Goal: Transaction & Acquisition: Obtain resource

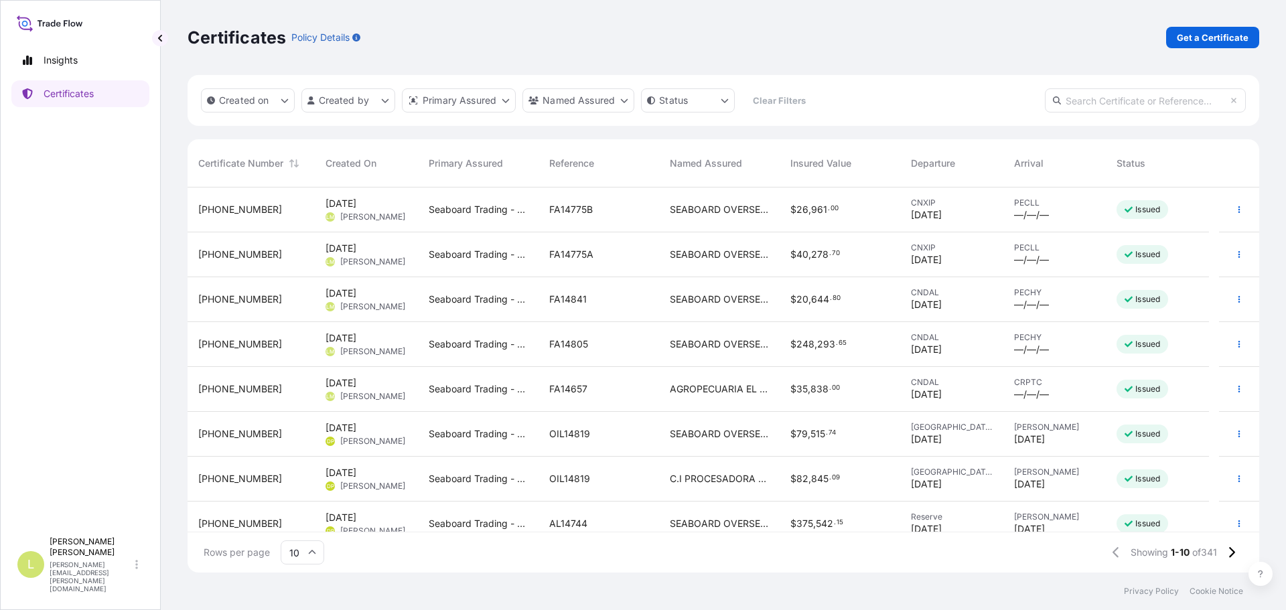
scroll to position [382, 1062]
click at [62, 99] on p "Certificates" at bounding box center [69, 93] width 50 height 13
click at [1199, 37] on p "Get a Certificate" at bounding box center [1213, 37] width 72 height 13
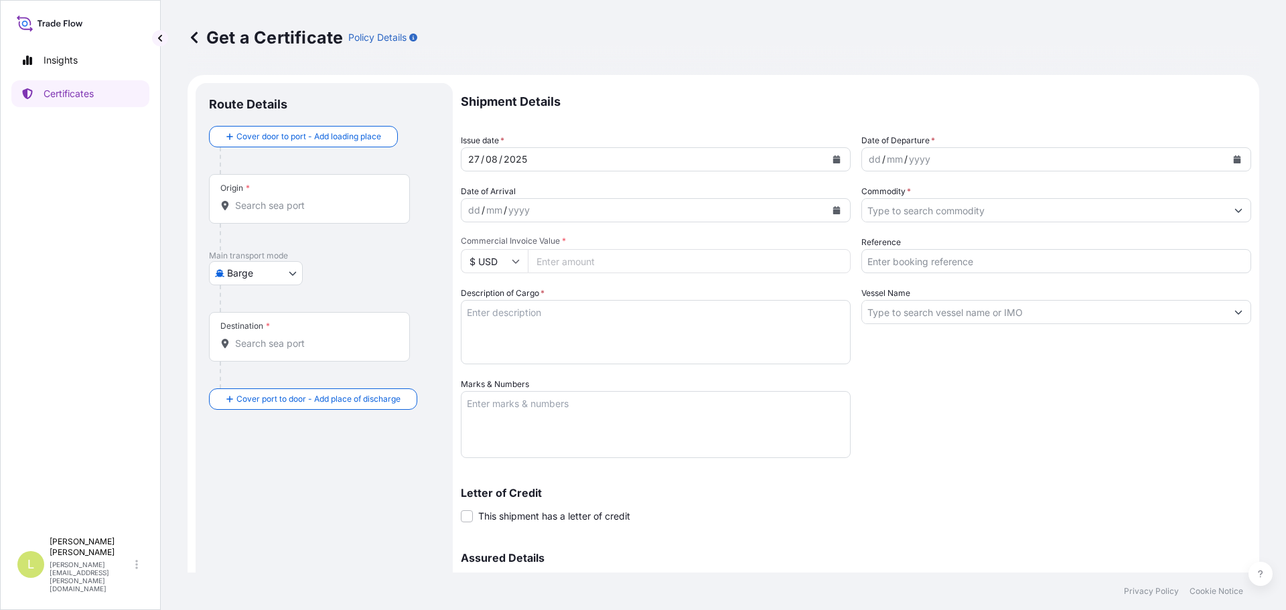
click at [275, 276] on body "Insights Certificates L [PERSON_NAME] [PERSON_NAME][EMAIL_ADDRESS][PERSON_NAME]…" at bounding box center [643, 305] width 1286 height 610
click at [227, 384] on icon at bounding box center [224, 380] width 9 height 9
select select "Ocean Vessel"
click at [364, 220] on div "Origin *" at bounding box center [309, 205] width 201 height 50
click at [364, 218] on input "Origin *" at bounding box center [314, 210] width 158 height 13
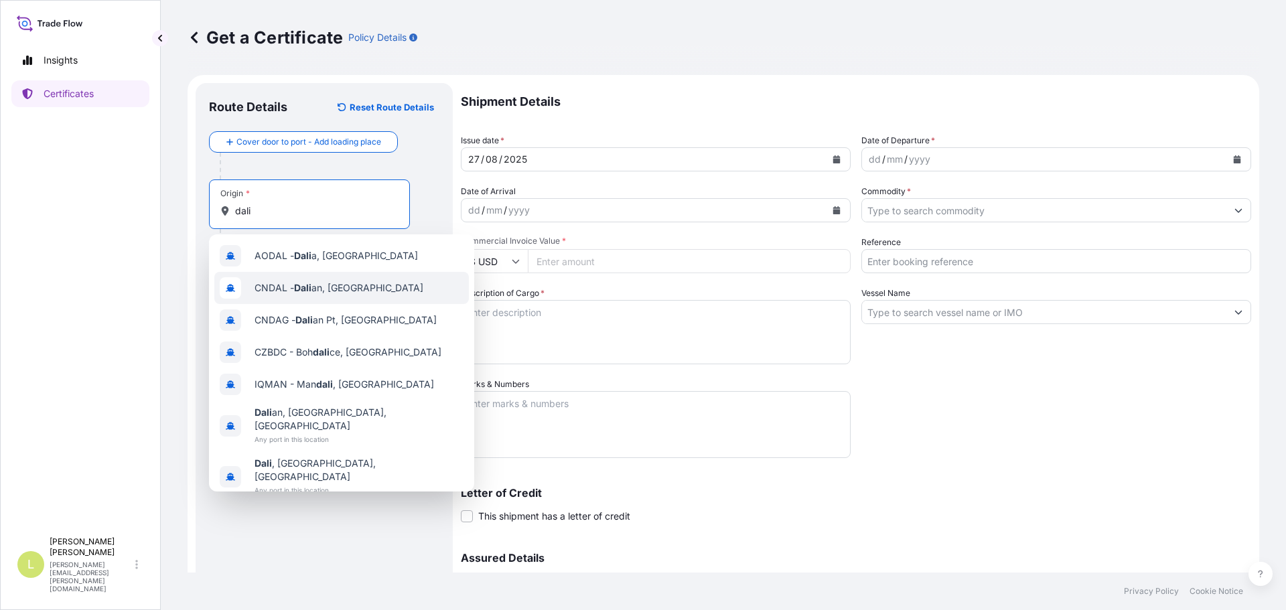
click at [332, 279] on div "CNDAL - [PERSON_NAME] an, [GEOGRAPHIC_DATA]" at bounding box center [341, 288] width 255 height 32
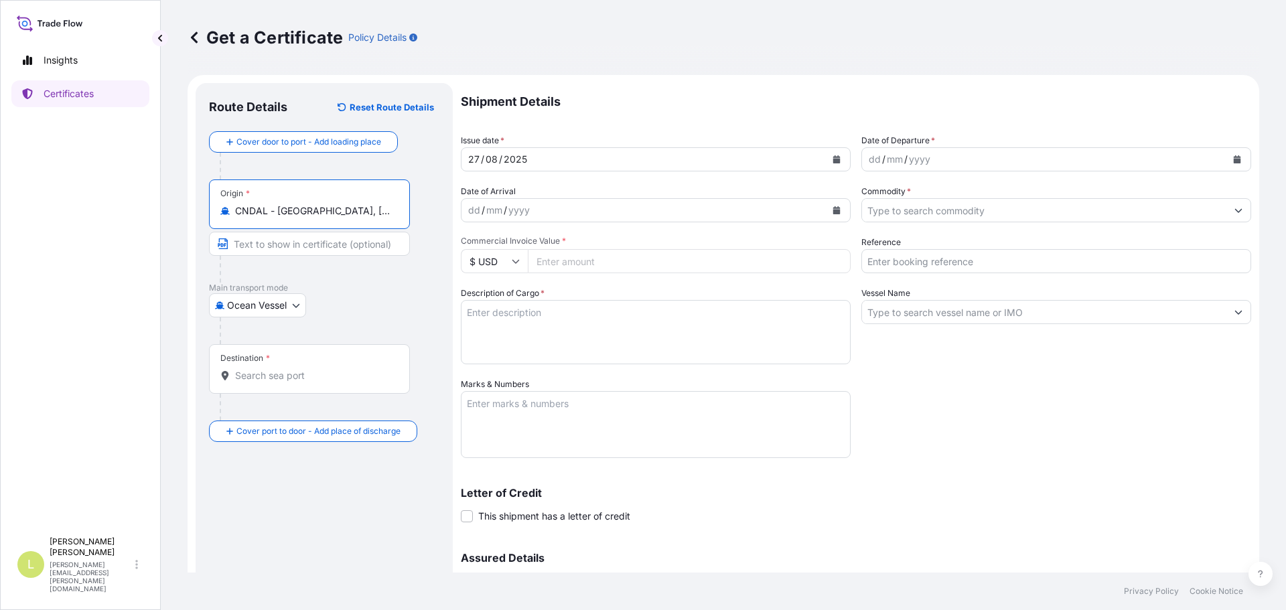
type input "CNDAL - [GEOGRAPHIC_DATA], [GEOGRAPHIC_DATA]"
click at [304, 376] on input "Destination *" at bounding box center [314, 375] width 158 height 13
type input "COBUN - [GEOGRAPHIC_DATA], [GEOGRAPHIC_DATA]"
click at [1234, 154] on button "Calendar" at bounding box center [1236, 159] width 21 height 21
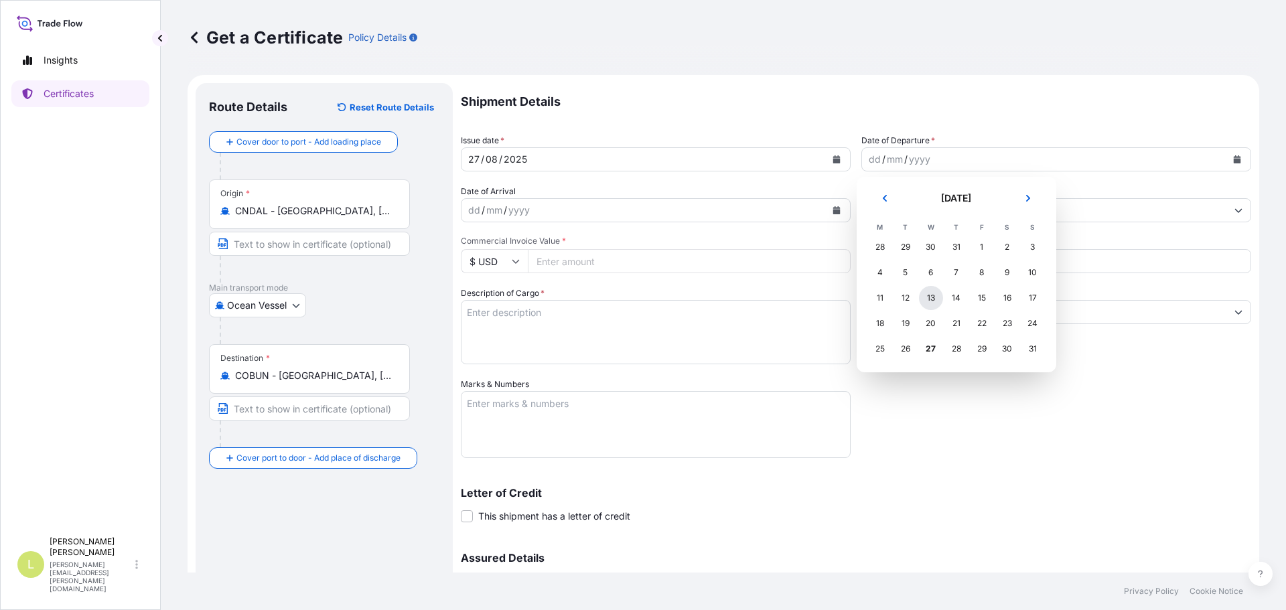
click at [920, 297] on div "13" at bounding box center [931, 298] width 24 height 24
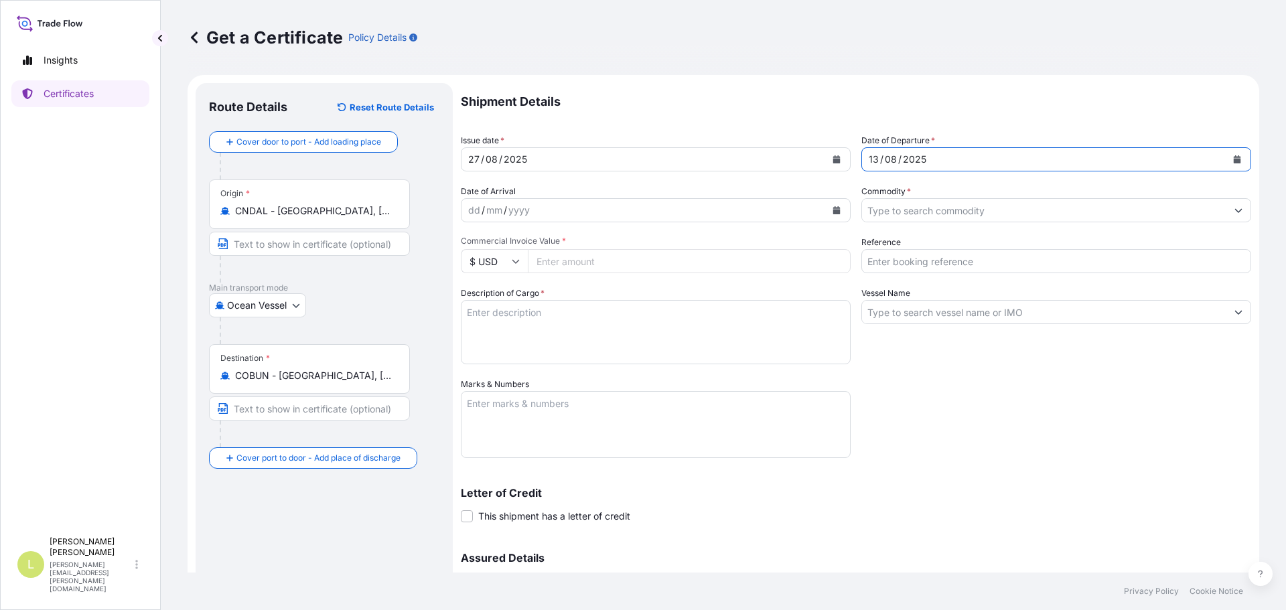
click at [1234, 206] on icon "Show suggestions" at bounding box center [1238, 210] width 8 height 8
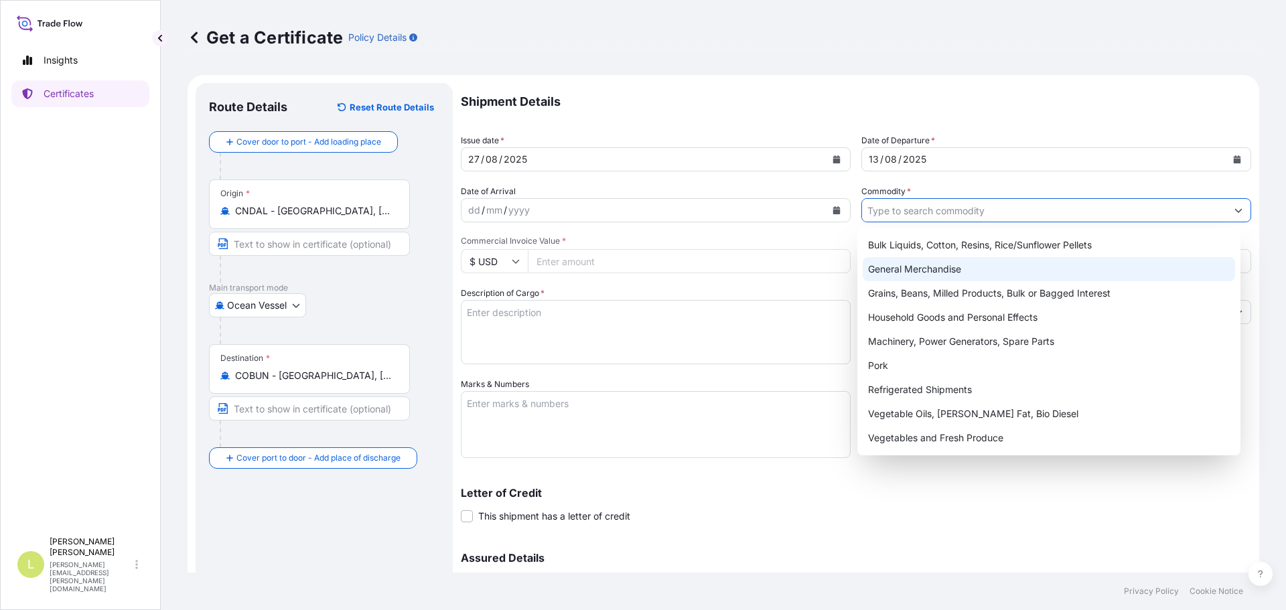
click at [924, 271] on div "General Merchandise" at bounding box center [1049, 269] width 373 height 24
type input "General Merchandise"
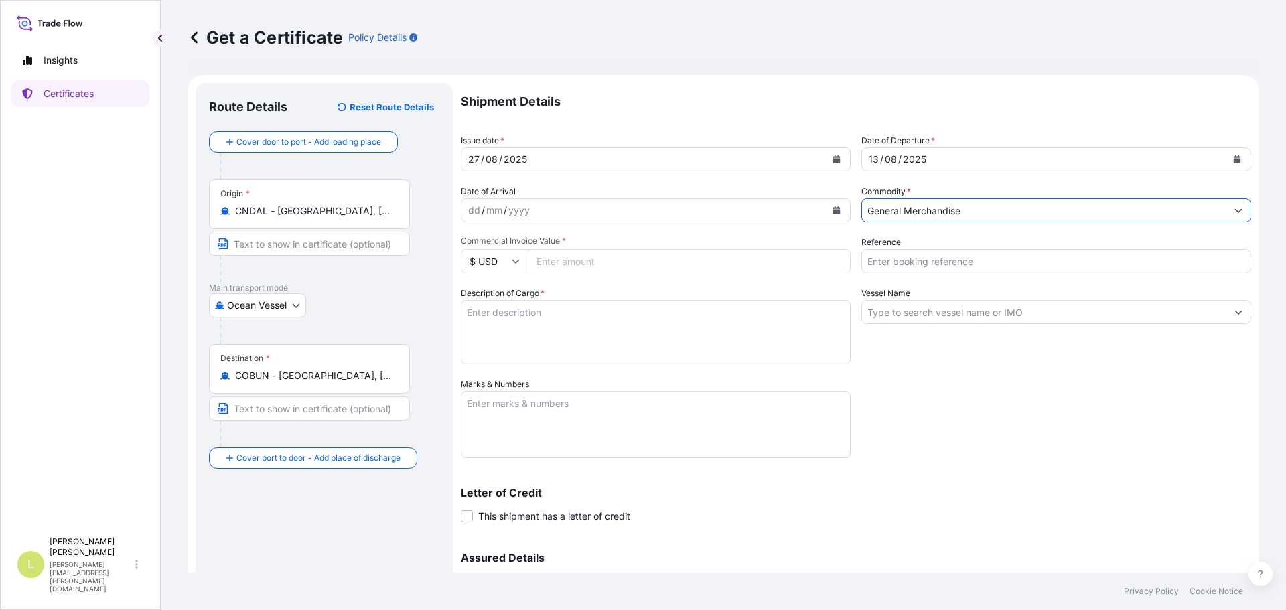
click at [630, 324] on textarea "Description of Cargo *" at bounding box center [656, 332] width 390 height 64
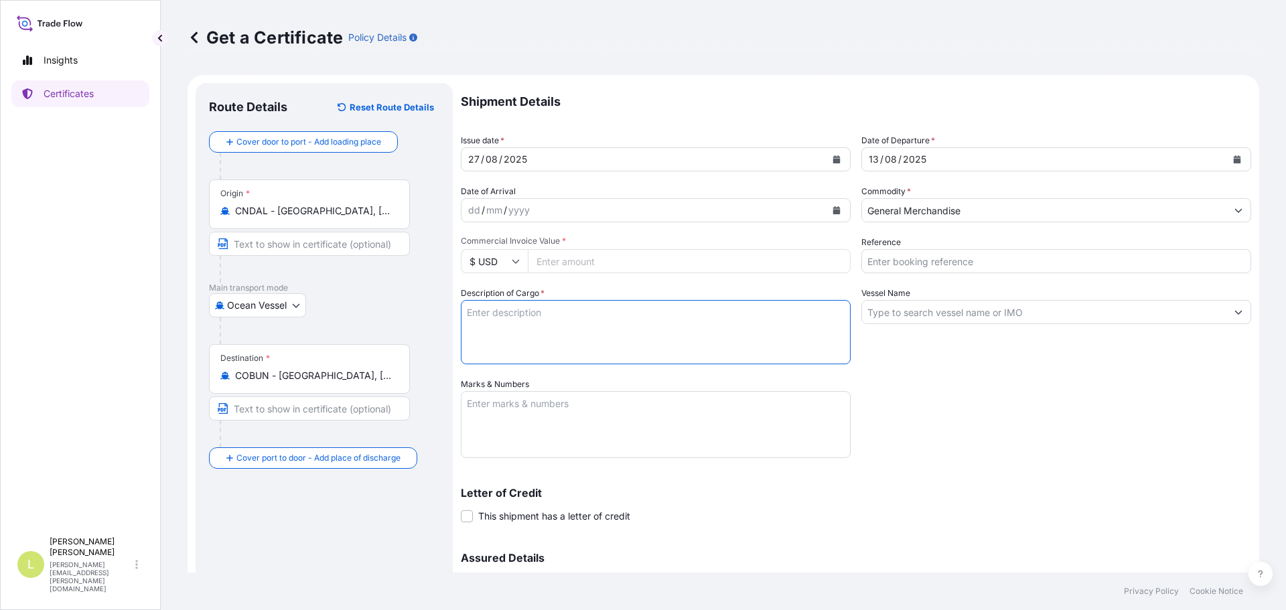
click at [601, 275] on div "Shipment Details Issue date * [DATE] Date of Departure * [DATE] Date of Arrival…" at bounding box center [856, 376] width 790 height 587
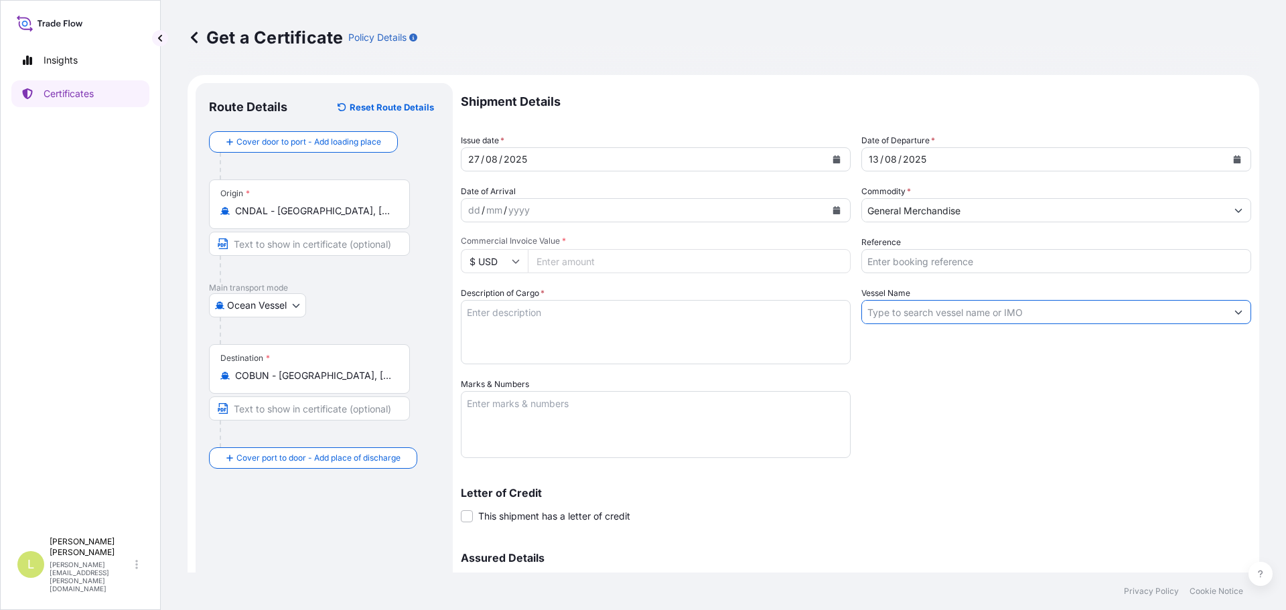
click at [885, 310] on input "Vessel Name" at bounding box center [1044, 312] width 364 height 24
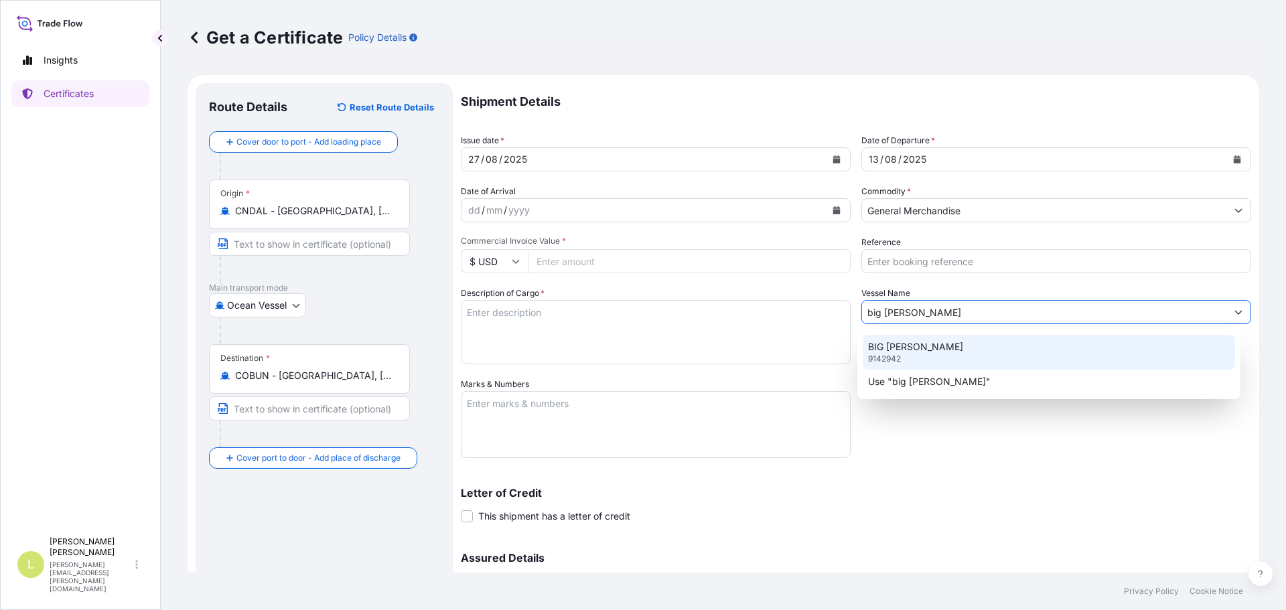
click at [929, 343] on div "BIG [PERSON_NAME] 9142942" at bounding box center [1049, 352] width 373 height 35
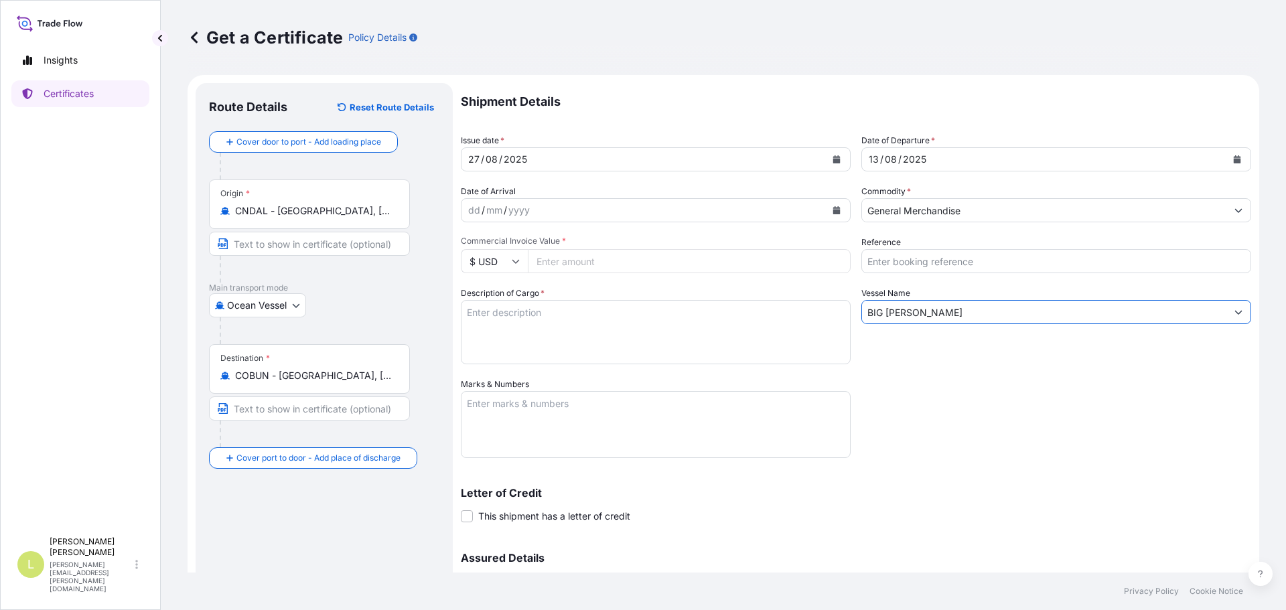
type input "BIG [PERSON_NAME]"
click at [604, 337] on textarea "Description of Cargo *" at bounding box center [656, 332] width 390 height 64
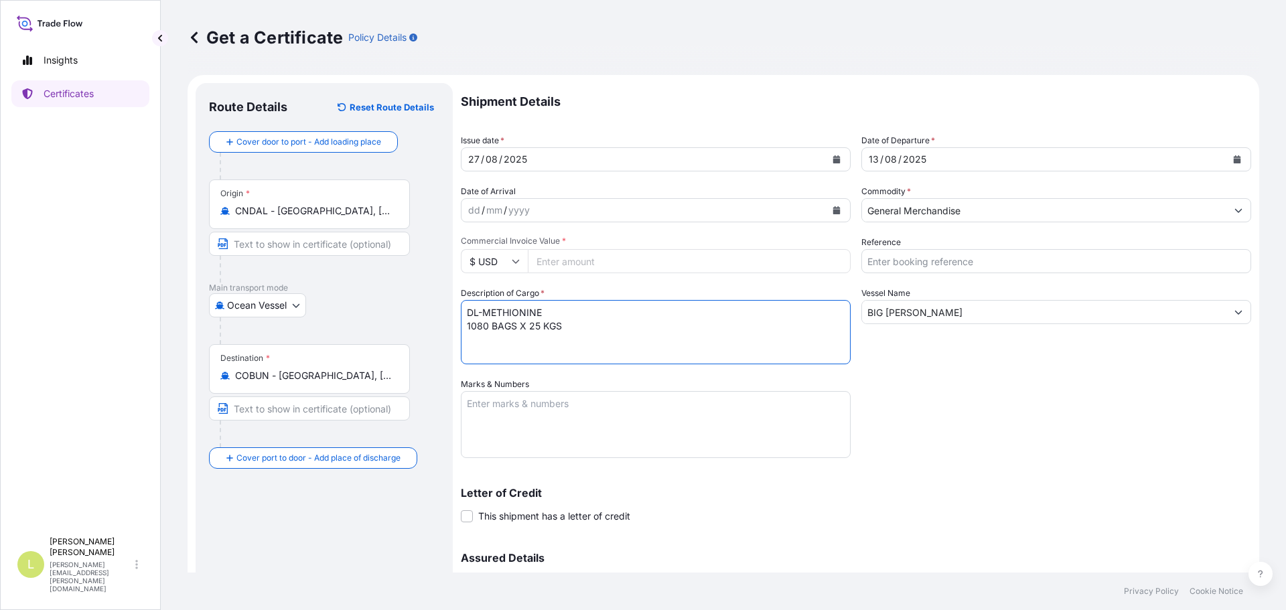
type textarea "DL-METHIONINE 1080 BAGS X 25 KGS"
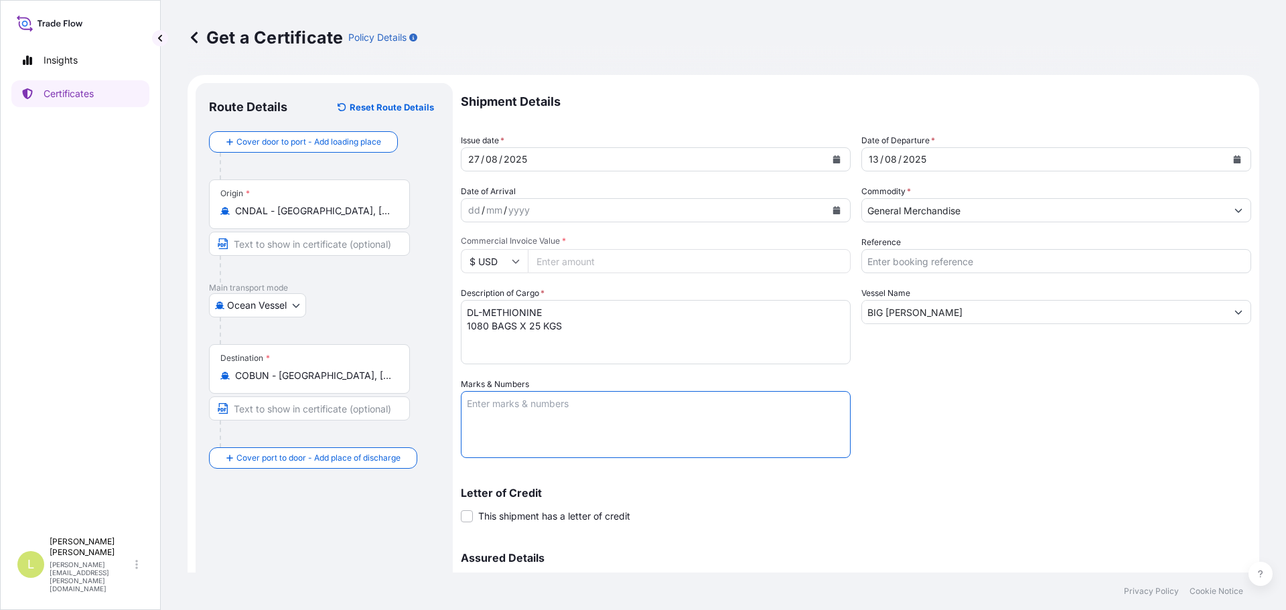
click at [526, 443] on textarea "Marks & Numbers" at bounding box center [656, 424] width 390 height 67
click at [541, 406] on textarea "BL ONE" at bounding box center [656, 424] width 390 height 67
click at [624, 451] on textarea "BL ONEYDLCF08889700" at bounding box center [656, 424] width 390 height 67
paste textarea "BIOINDUSTRIAS MANANTIAL SAS [STREET_ADDRESS], 0, [GEOGRAPHIC_DATA] NIT: 901.377…"
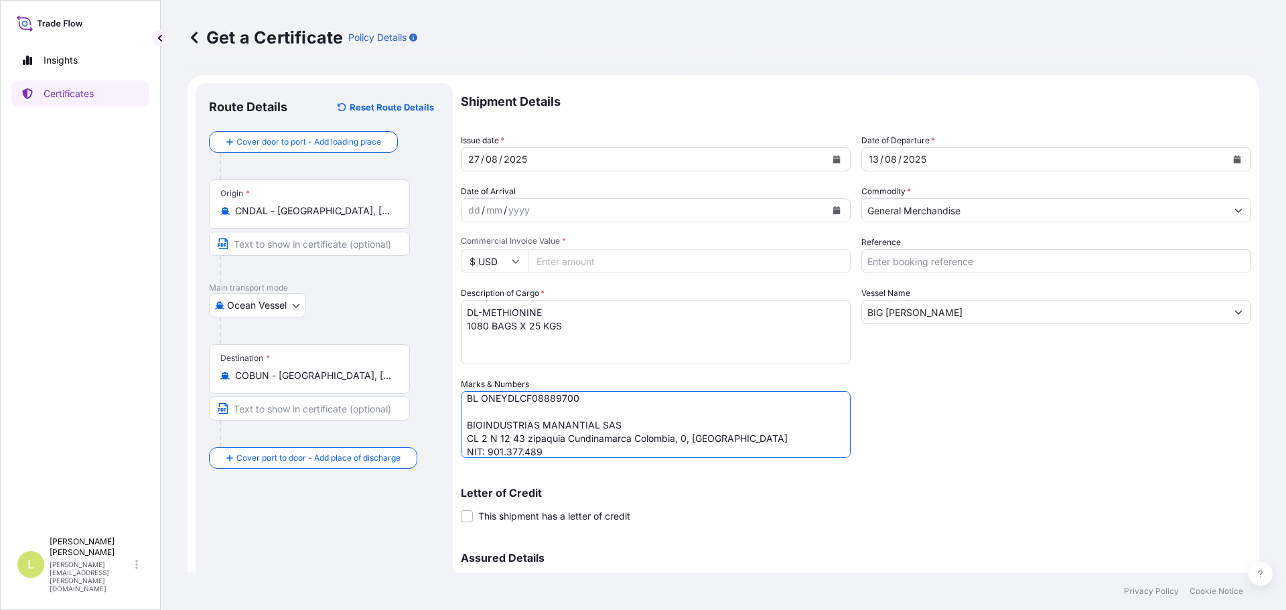
type textarea "BL ONEYDLCF08889700 BIOINDUSTRIAS MANANTIAL SAS CL 2 N 12 43 zipaquia Cundinama…"
click at [611, 267] on input "Commercial Invoice Value *" at bounding box center [689, 261] width 323 height 24
type input "79640"
type input "79640.55"
click at [965, 263] on input "Reference" at bounding box center [1056, 261] width 390 height 24
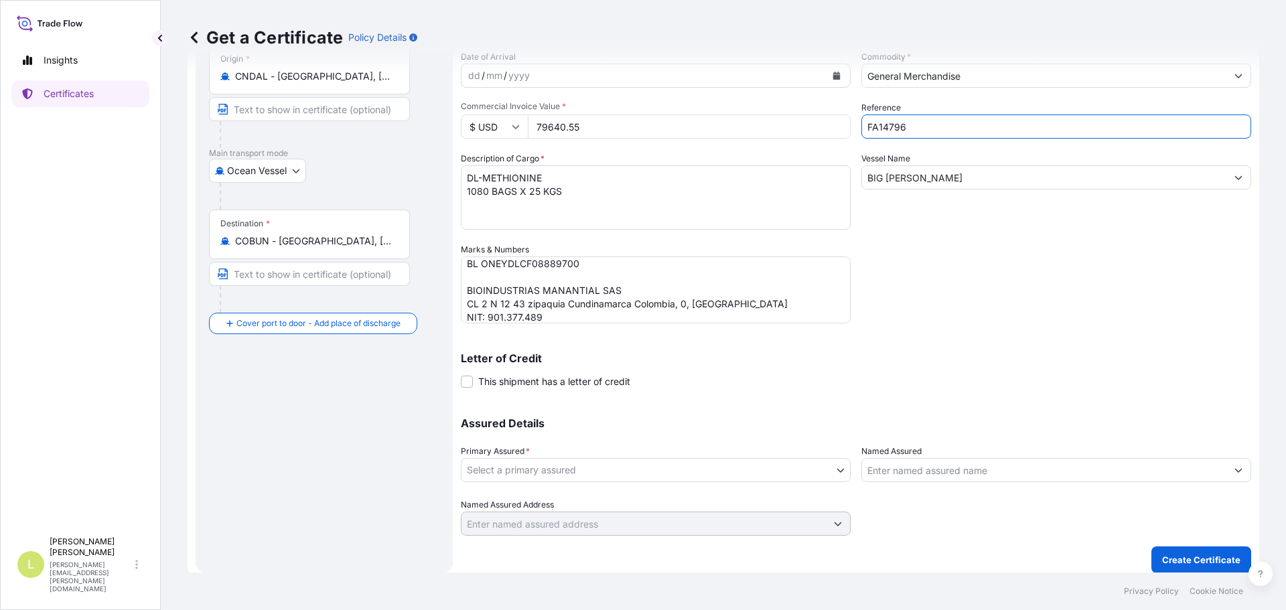
scroll to position [143, 0]
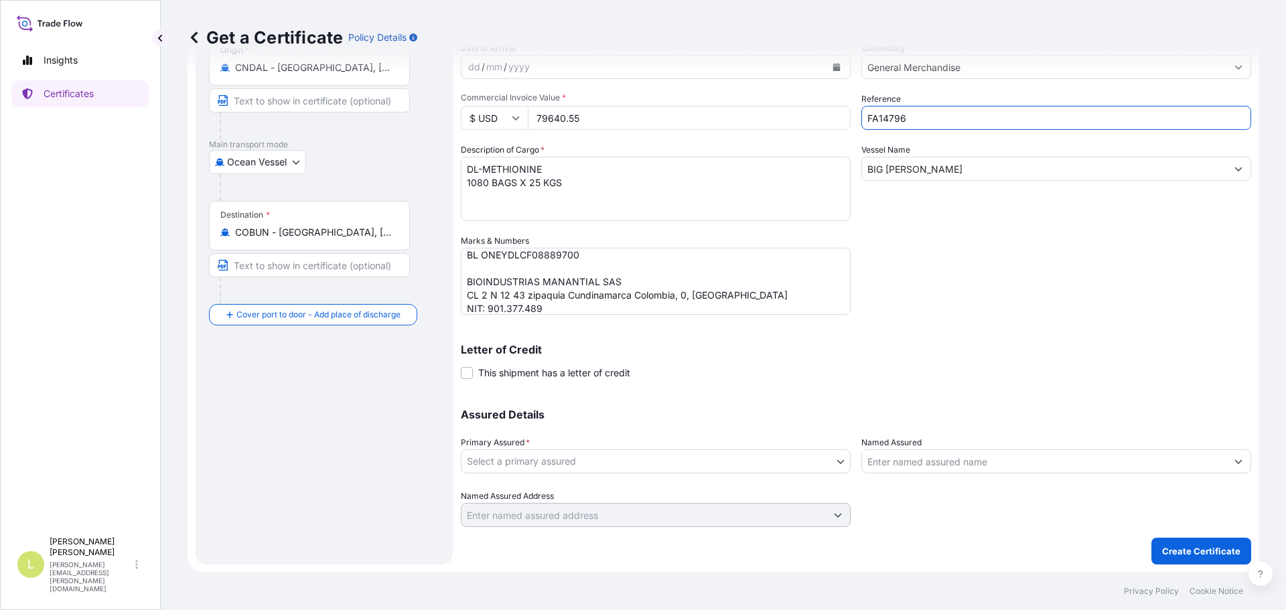
type input "FA14796"
click at [801, 470] on body "Insights Certificates L [PERSON_NAME] [PERSON_NAME][EMAIL_ADDRESS][PERSON_NAME]…" at bounding box center [643, 305] width 1286 height 610
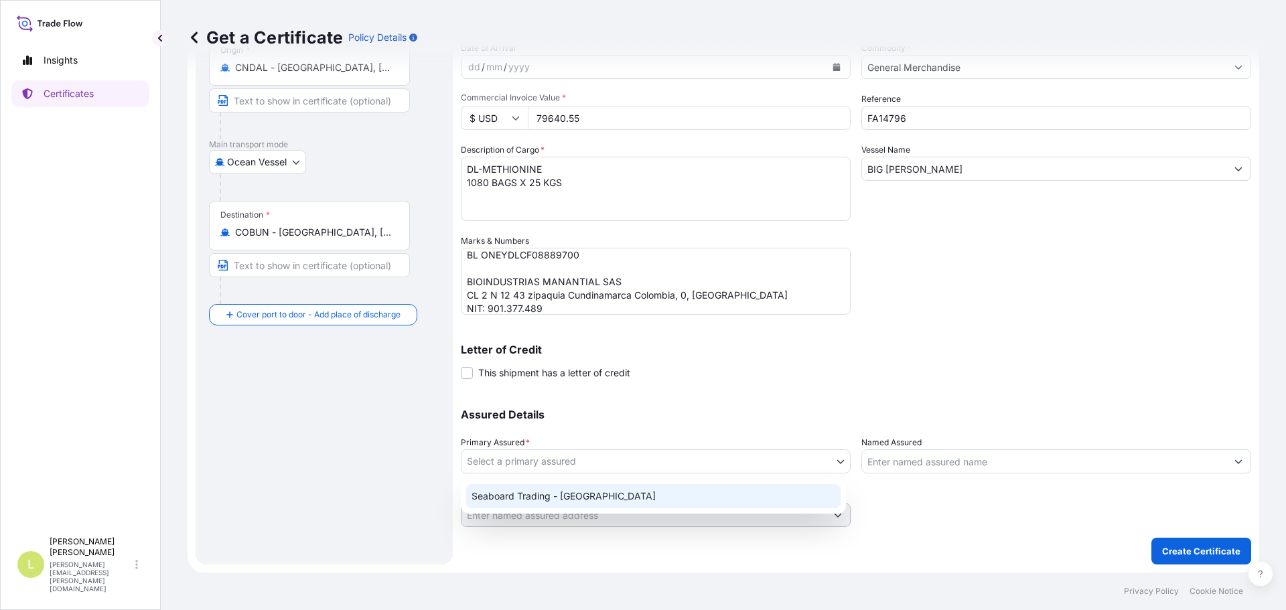
click at [734, 490] on div "Seaboard Trading - [GEOGRAPHIC_DATA]" at bounding box center [653, 496] width 374 height 24
select select "31639"
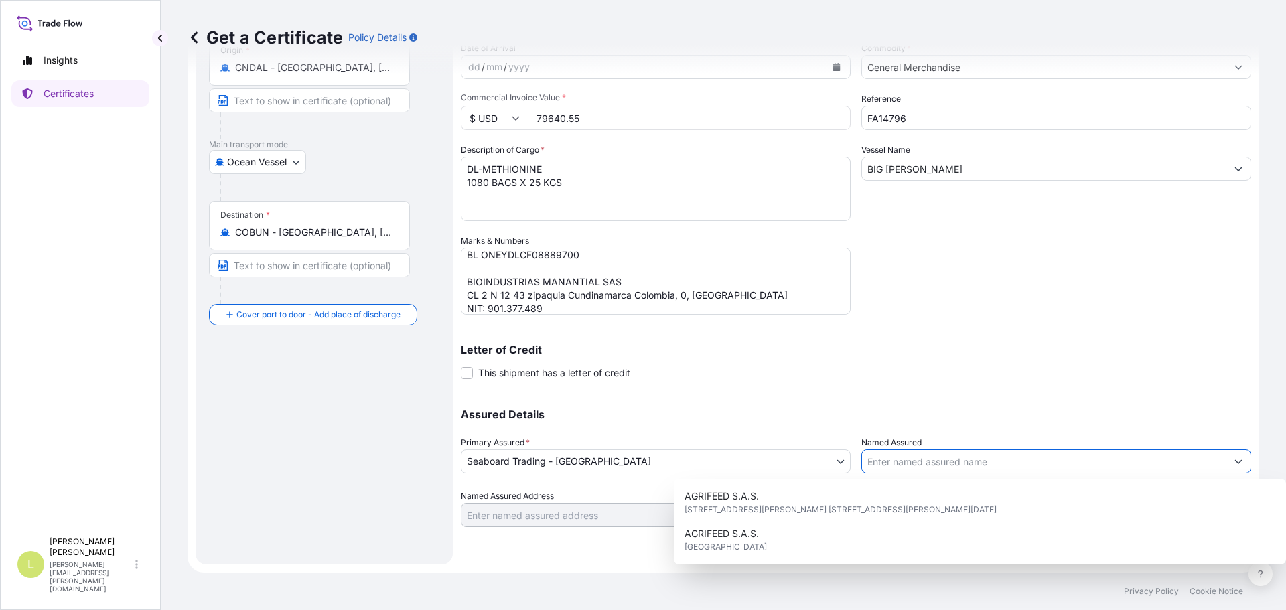
click at [944, 461] on input "Named Assured" at bounding box center [1044, 461] width 364 height 24
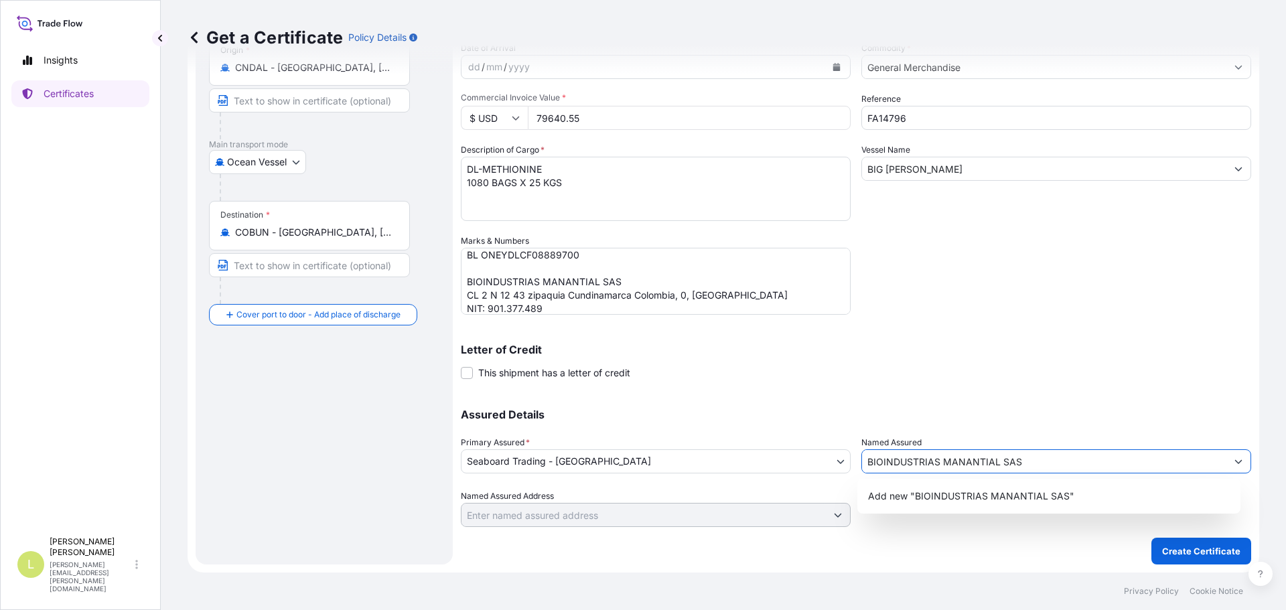
type input "BIOINDUSTRIAS MANANTIAL SAS"
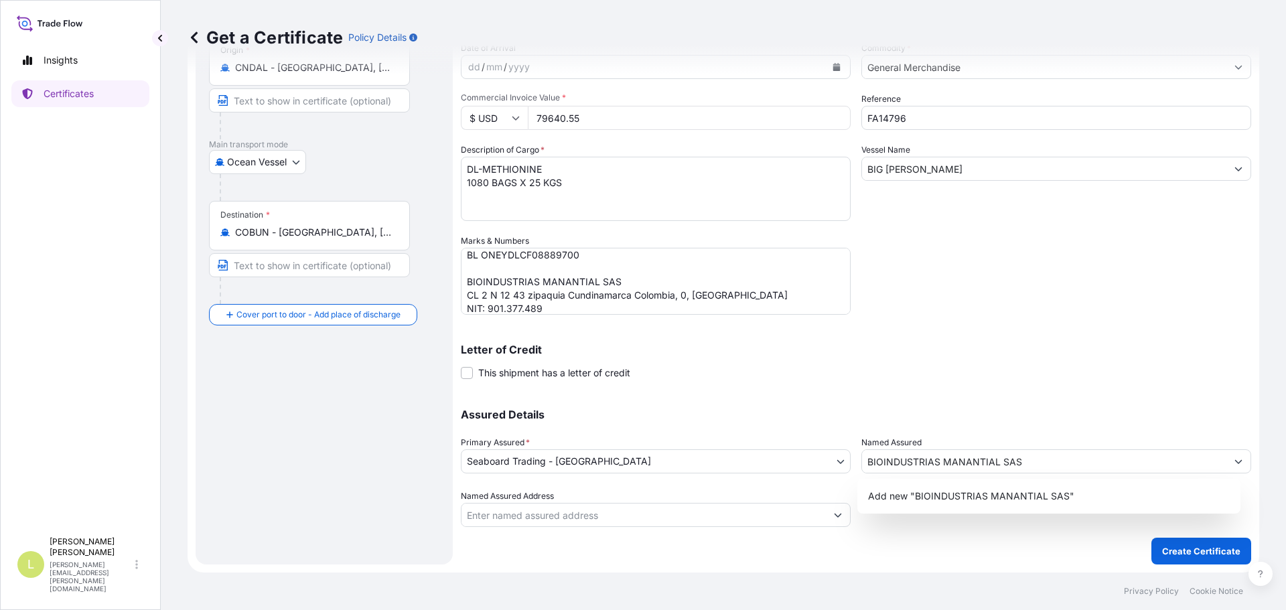
click at [681, 490] on div "Named Assured Address" at bounding box center [656, 509] width 390 height 38
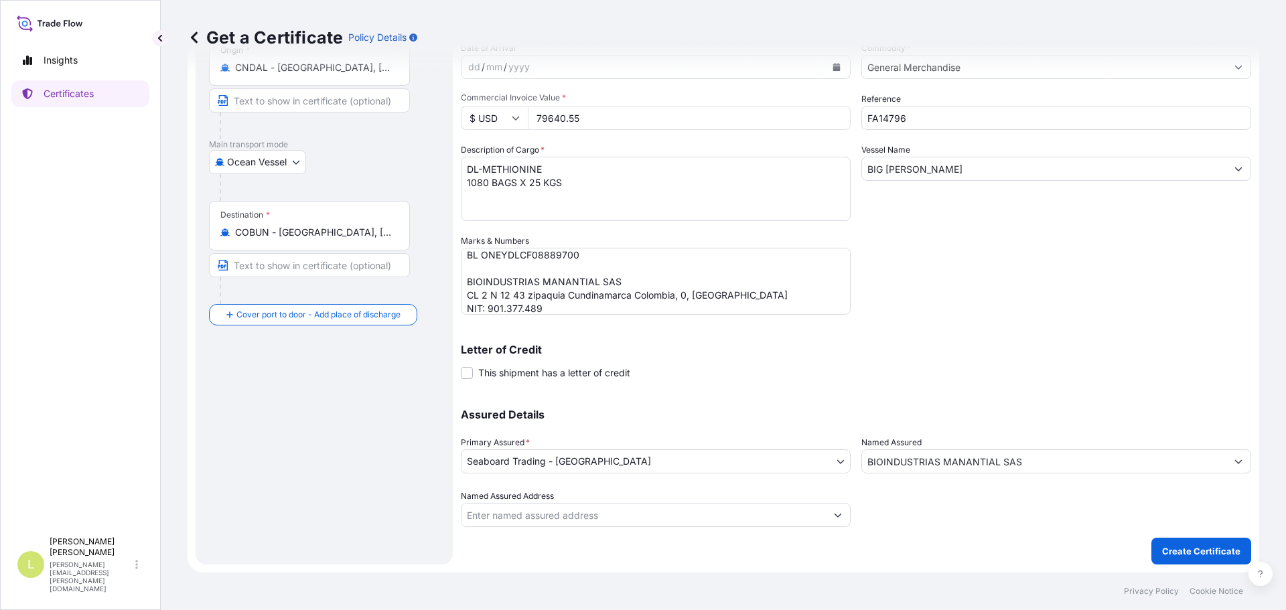
click at [906, 468] on input "BIOINDUSTRIAS MANANTIAL SAS" at bounding box center [1044, 461] width 364 height 24
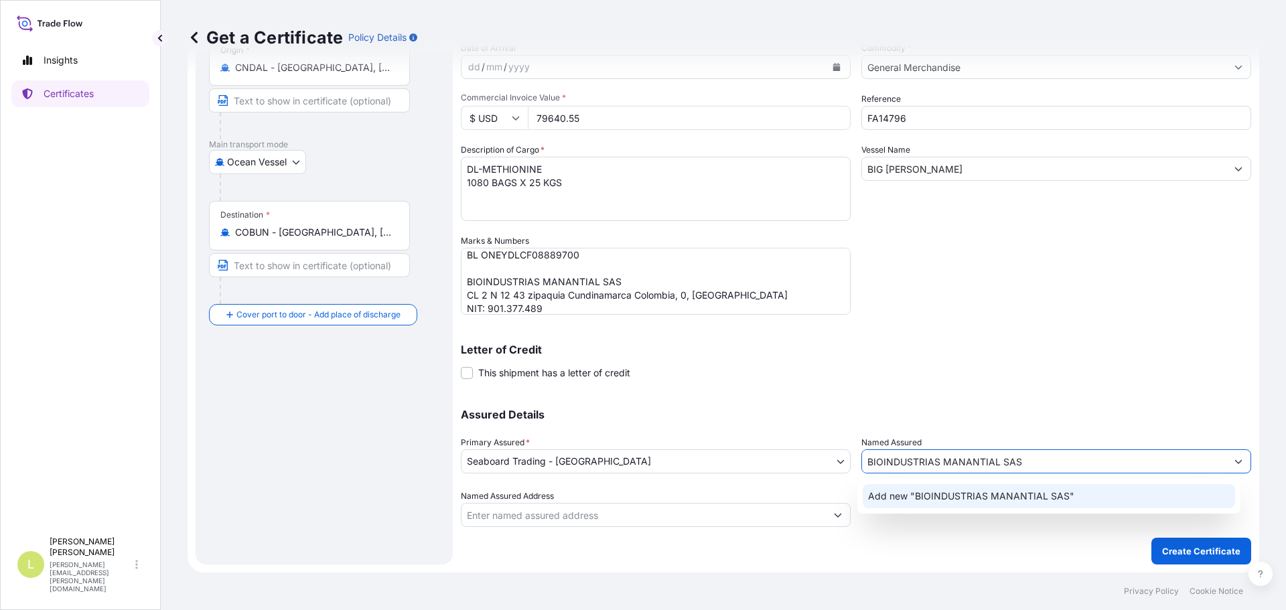
click at [974, 490] on span "Add new "BIOINDUSTRIAS MANANTIAL SAS"" at bounding box center [971, 496] width 206 height 13
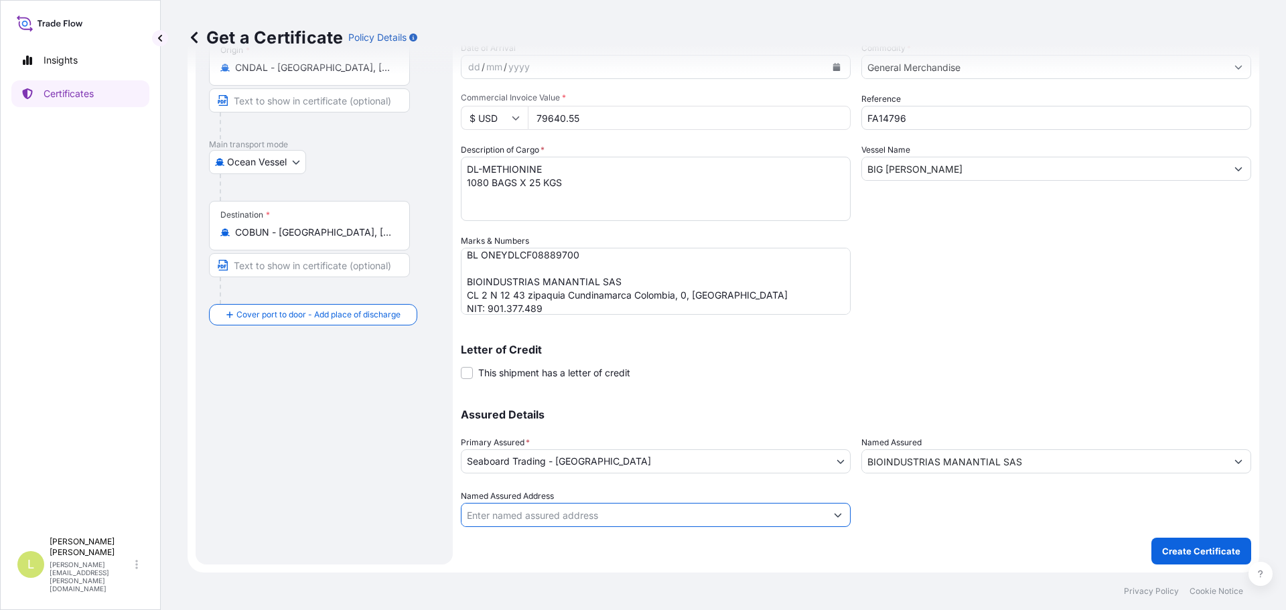
click at [635, 516] on input "Named Assured Address" at bounding box center [643, 515] width 364 height 24
click at [474, 513] on input "CL 2 N 12 43" at bounding box center [643, 515] width 364 height 24
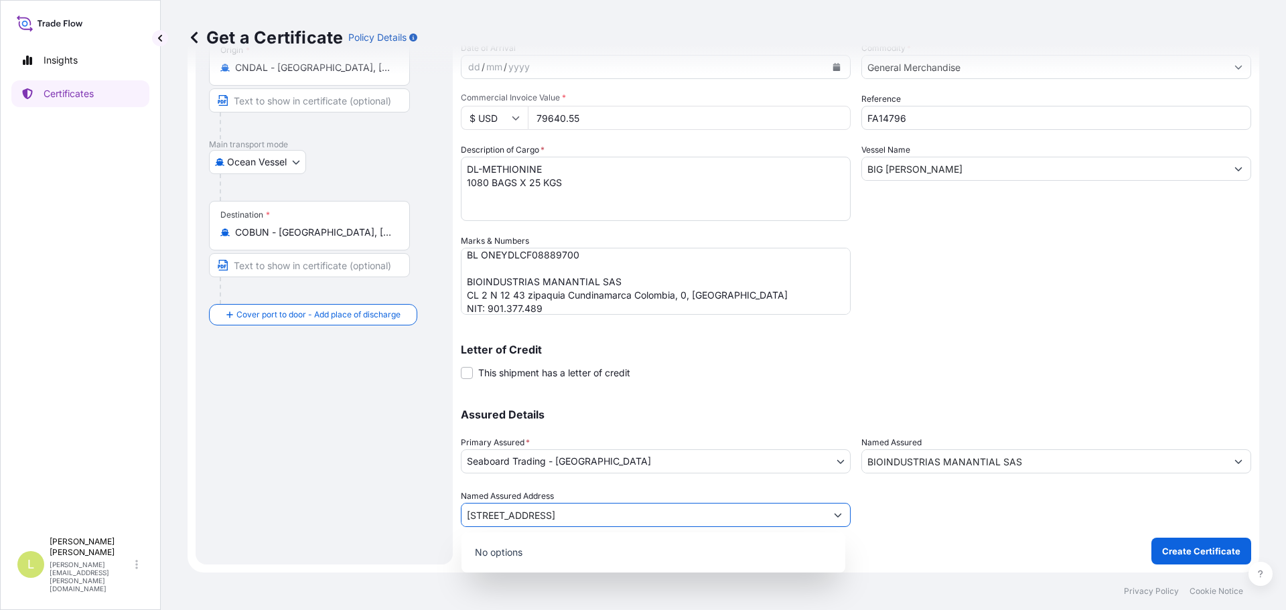
click at [506, 517] on input "[STREET_ADDRESS]" at bounding box center [643, 515] width 364 height 24
type input "[STREET_ADDRESS]"
click at [545, 557] on p "No options" at bounding box center [653, 552] width 373 height 29
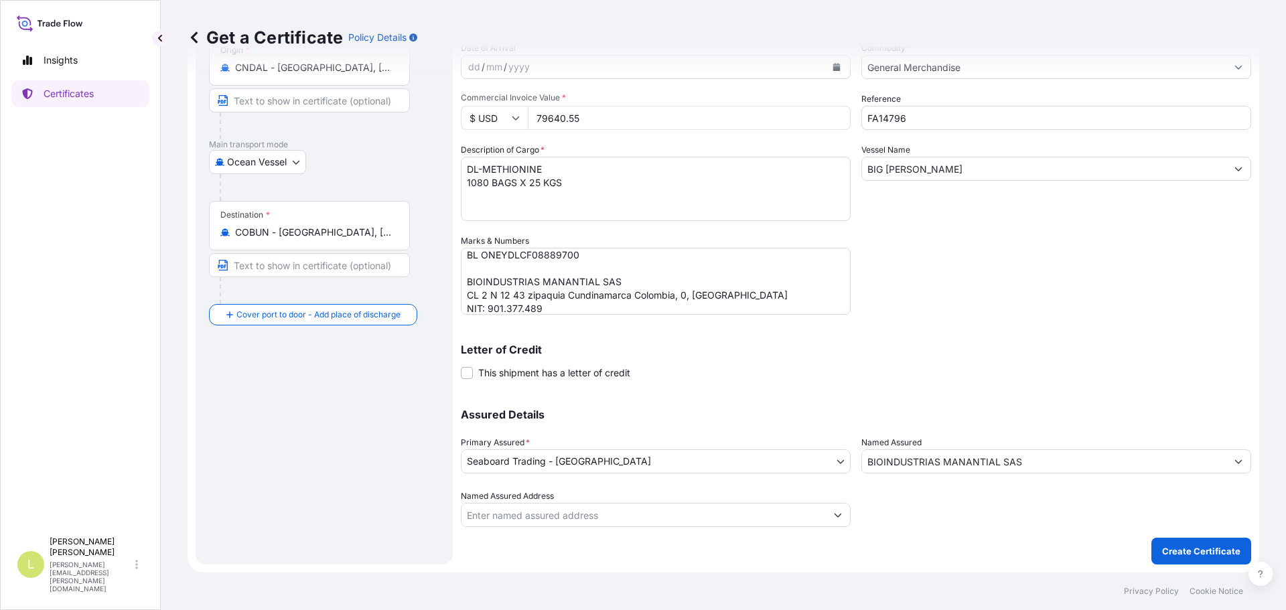
click at [578, 528] on div "Shipment Details Issue date * [DATE] Date of Departure * [DATE] Date of Arrival…" at bounding box center [856, 252] width 790 height 625
click at [583, 520] on input "Named Assured Address" at bounding box center [643, 515] width 364 height 24
click at [591, 520] on input "Named Assured Address" at bounding box center [643, 515] width 364 height 24
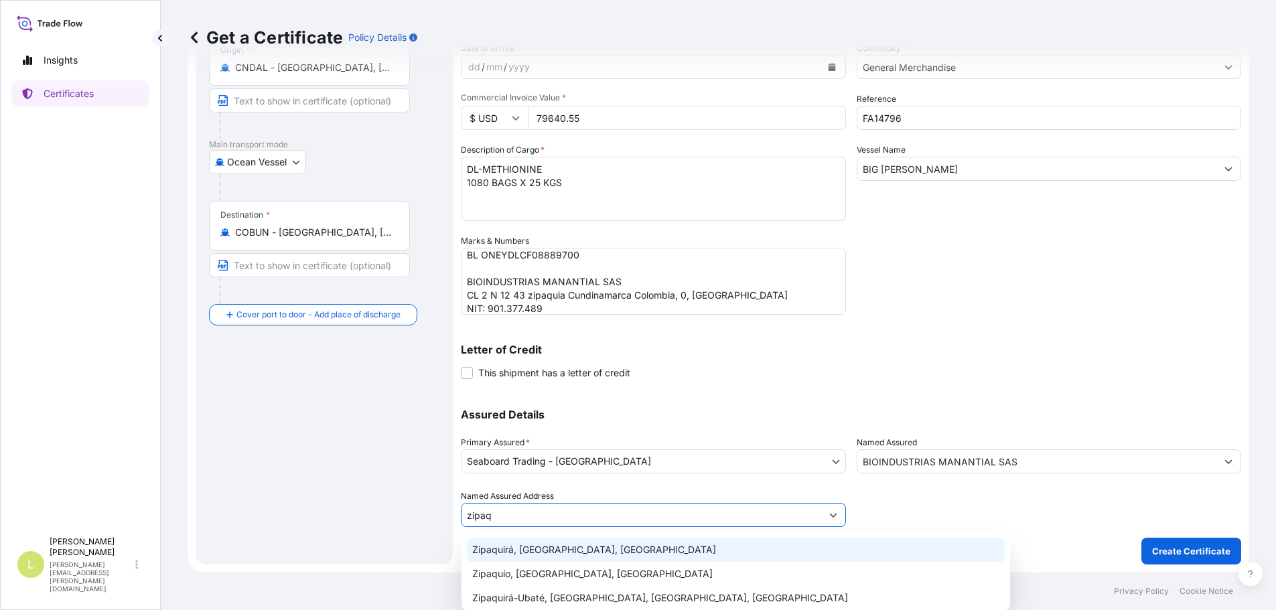
click at [597, 540] on div "Zipaquirá, [GEOGRAPHIC_DATA], [GEOGRAPHIC_DATA]" at bounding box center [736, 550] width 538 height 24
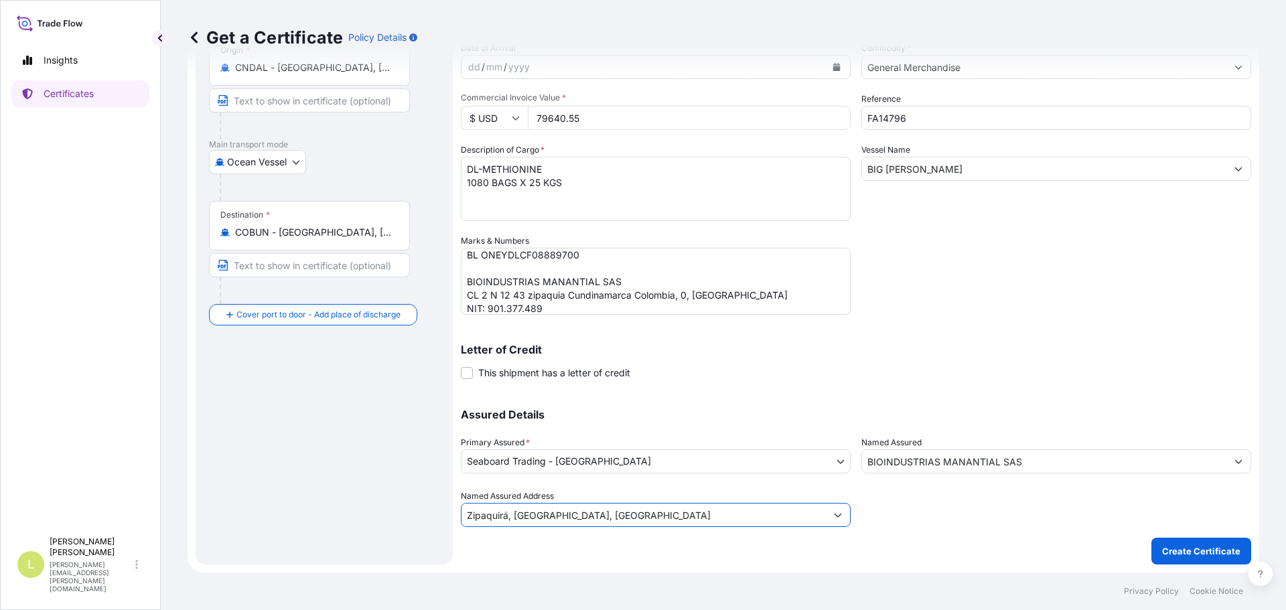
click at [638, 516] on input "Zipaquirá, [GEOGRAPHIC_DATA], [GEOGRAPHIC_DATA]" at bounding box center [643, 515] width 364 height 24
type input "Zipaquirá, [STREET_ADDRESS]"
click at [1087, 539] on div "Shipment Details Issue date * [DATE] Date of Departure * [DATE] Date of Arrival…" at bounding box center [856, 252] width 790 height 625
click at [791, 519] on input "Named Assured Address" at bounding box center [643, 515] width 364 height 24
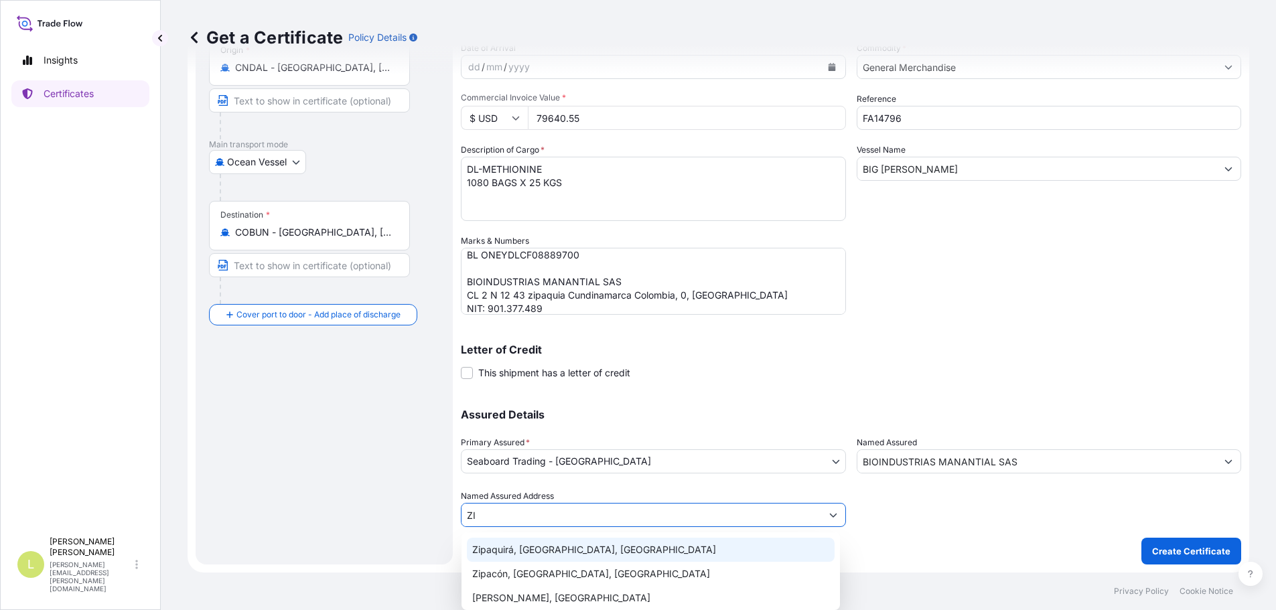
type input "Z"
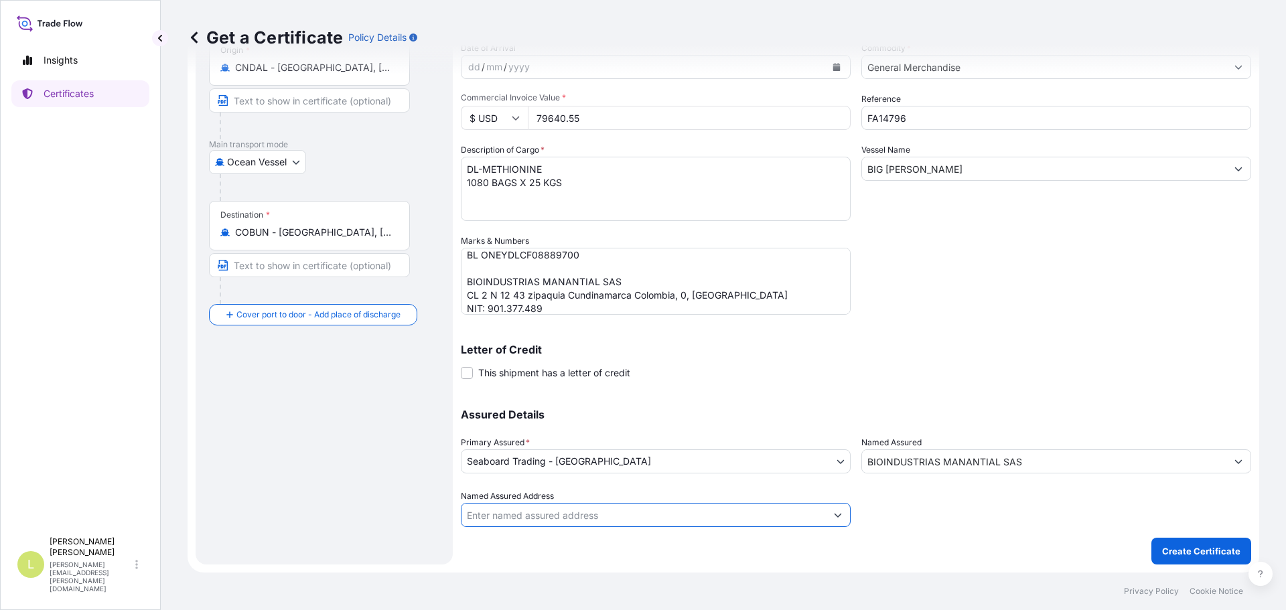
type input "X"
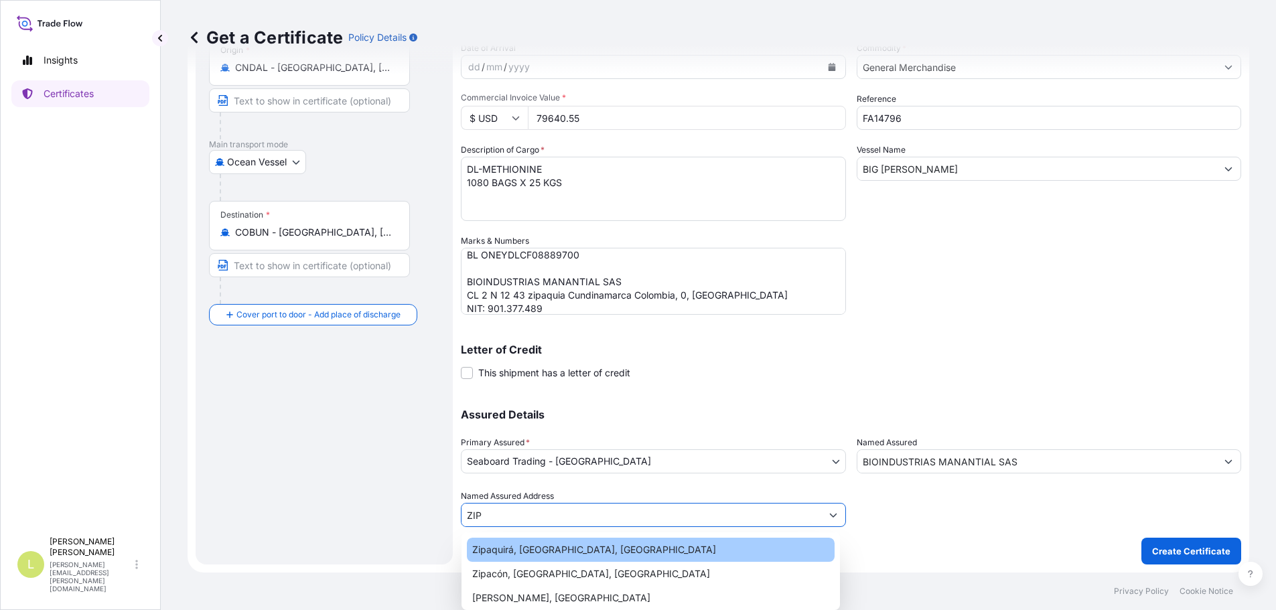
click at [596, 544] on div "Zipaquirá, [GEOGRAPHIC_DATA], [GEOGRAPHIC_DATA]" at bounding box center [651, 550] width 368 height 24
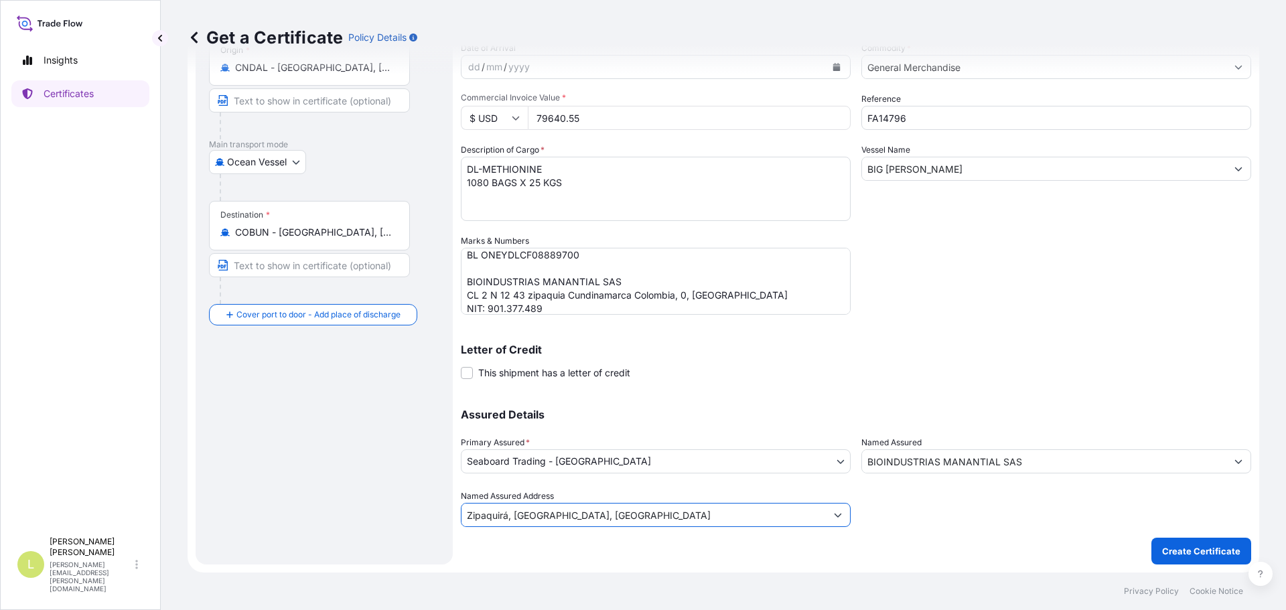
click at [640, 516] on input "Zipaquirá, [GEOGRAPHIC_DATA], [GEOGRAPHIC_DATA]" at bounding box center [643, 515] width 364 height 24
type input "Zipaquirá, [GEOGRAPHIC_DATA], [GEOGRAPHIC_DATA] Calle 2"
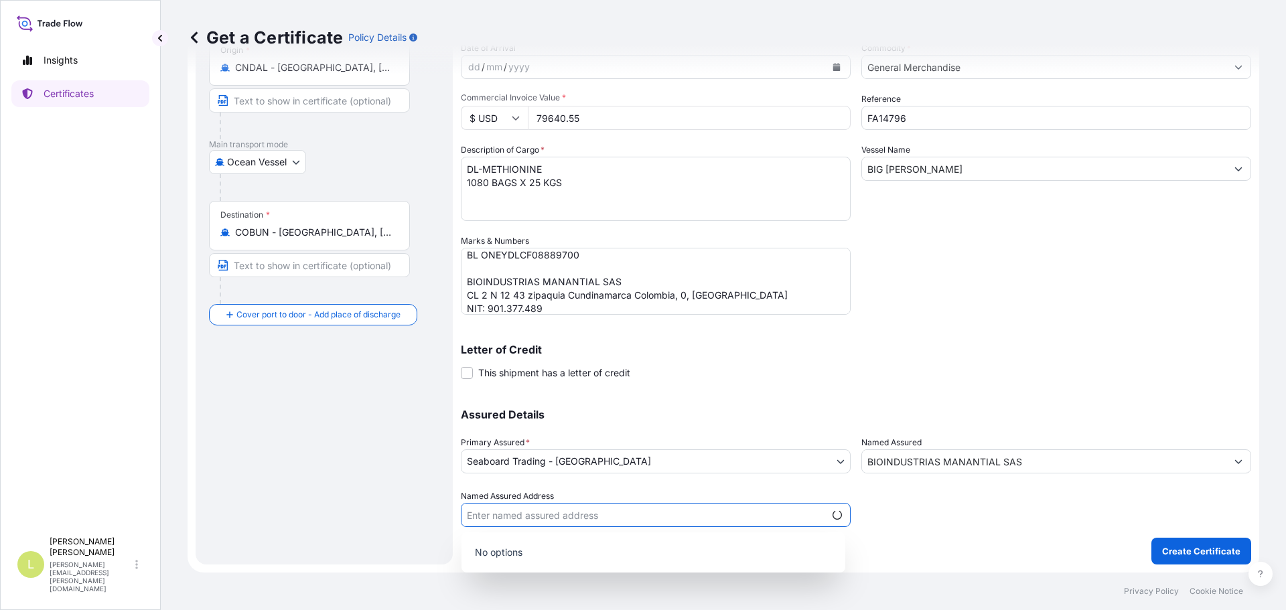
click at [648, 543] on p "No options" at bounding box center [653, 552] width 373 height 29
click at [652, 521] on input "Named Assured Address" at bounding box center [643, 515] width 364 height 24
type input "z"
type input "2"
type input "c"
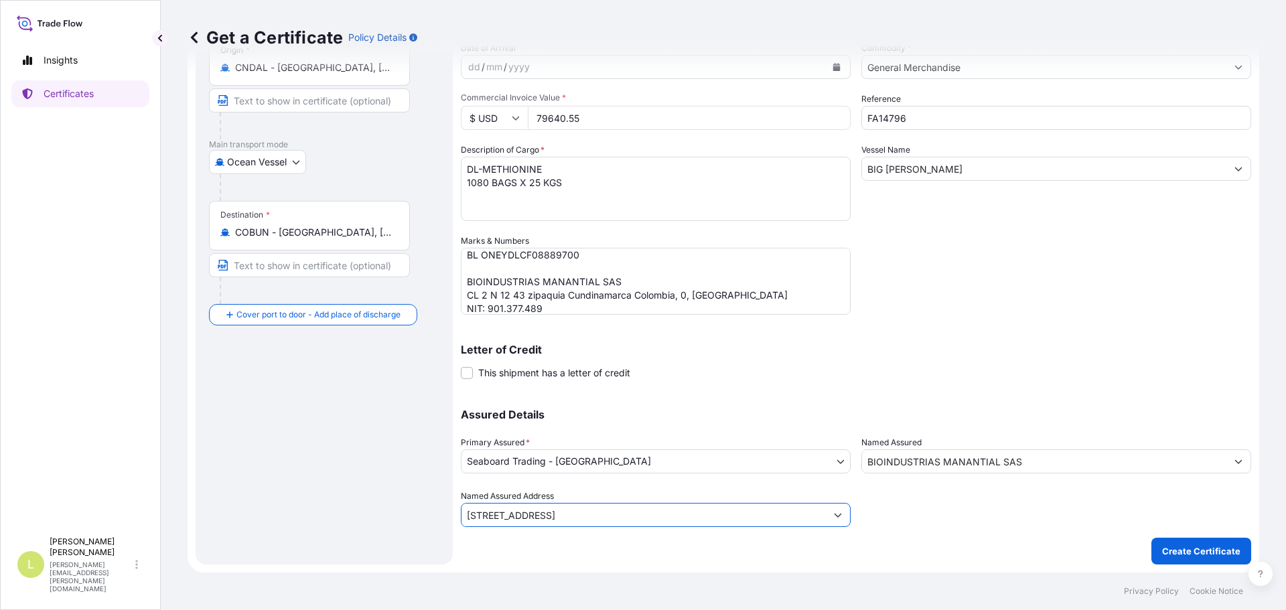
click at [496, 514] on input "[STREET_ADDRESS]" at bounding box center [643, 515] width 364 height 24
type input "[STREET_ADDRESS]"
click at [643, 522] on input "Named Assured Address" at bounding box center [643, 515] width 364 height 24
click at [689, 511] on input "Named Assured Address" at bounding box center [643, 515] width 364 height 24
type input "c"
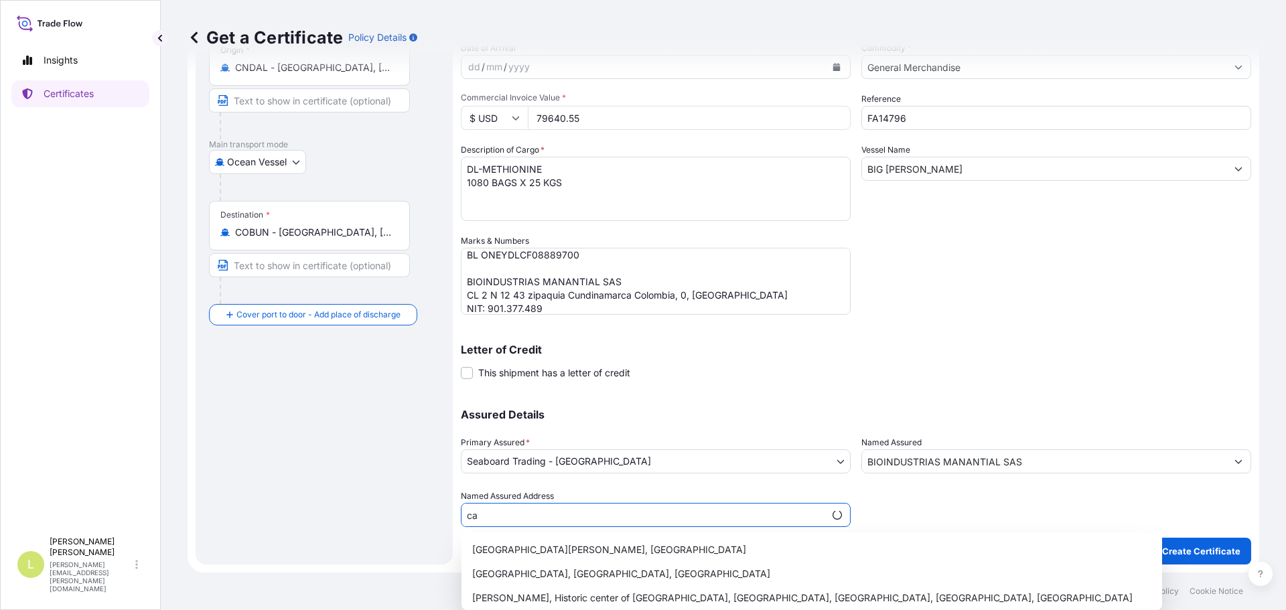
type input "c"
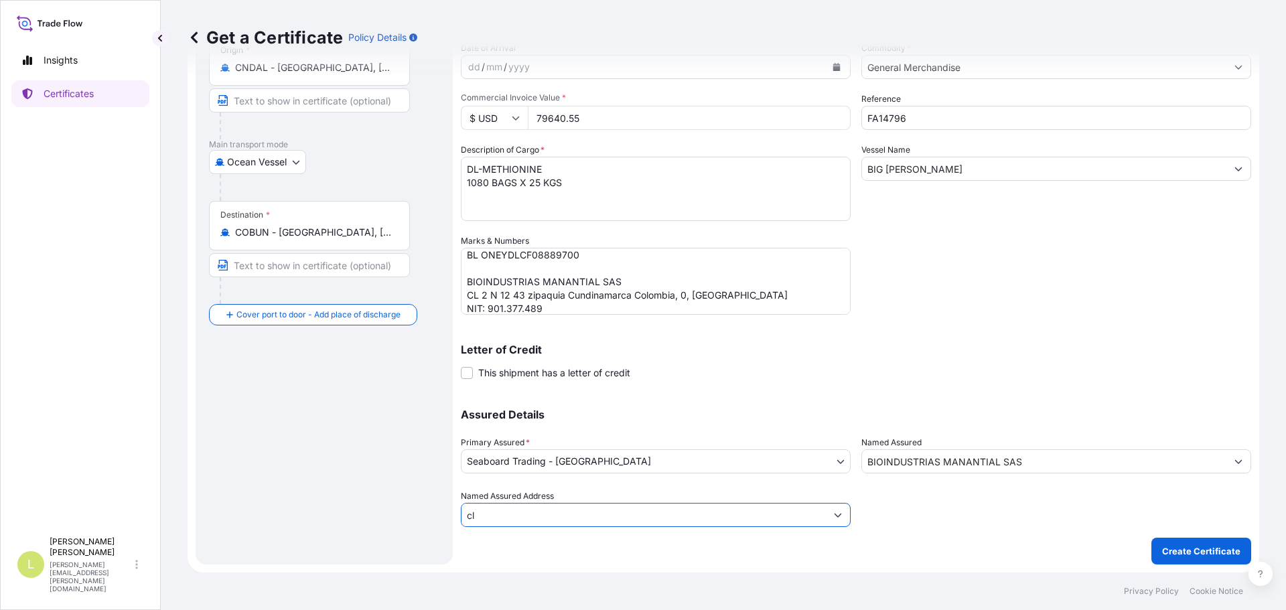
type input "c"
type input "Zipaquirá, [GEOGRAPHIC_DATA], [GEOGRAPHIC_DATA]"
click at [1230, 553] on button "Create Certificate" at bounding box center [1201, 551] width 100 height 27
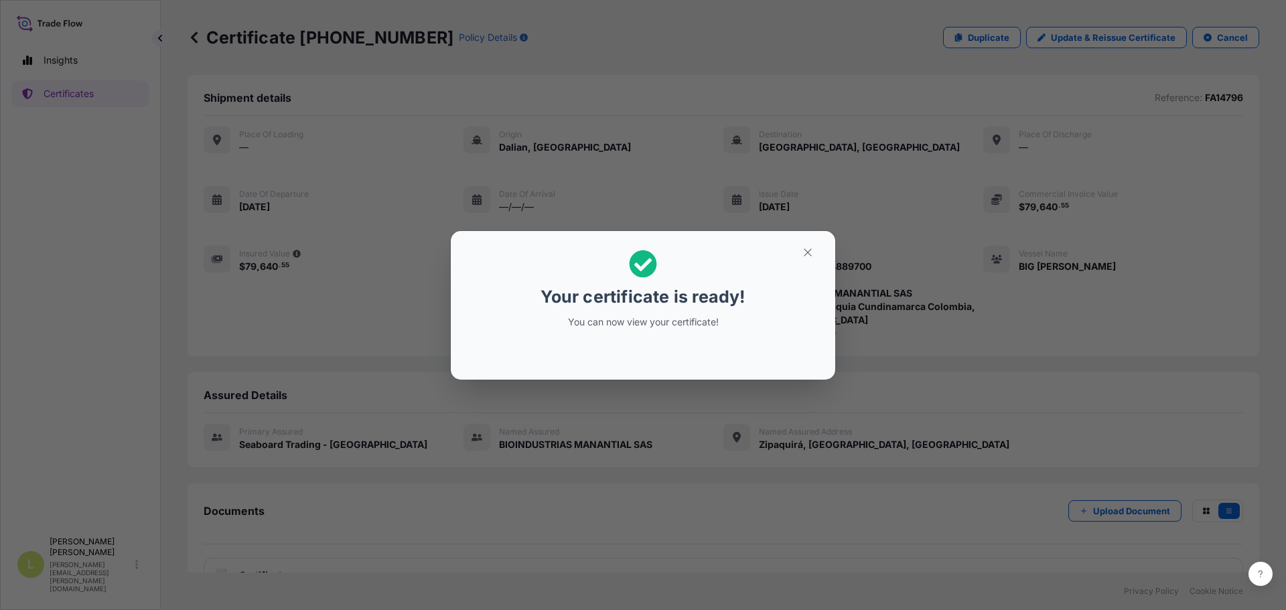
click at [800, 257] on button "button" at bounding box center [807, 252] width 33 height 21
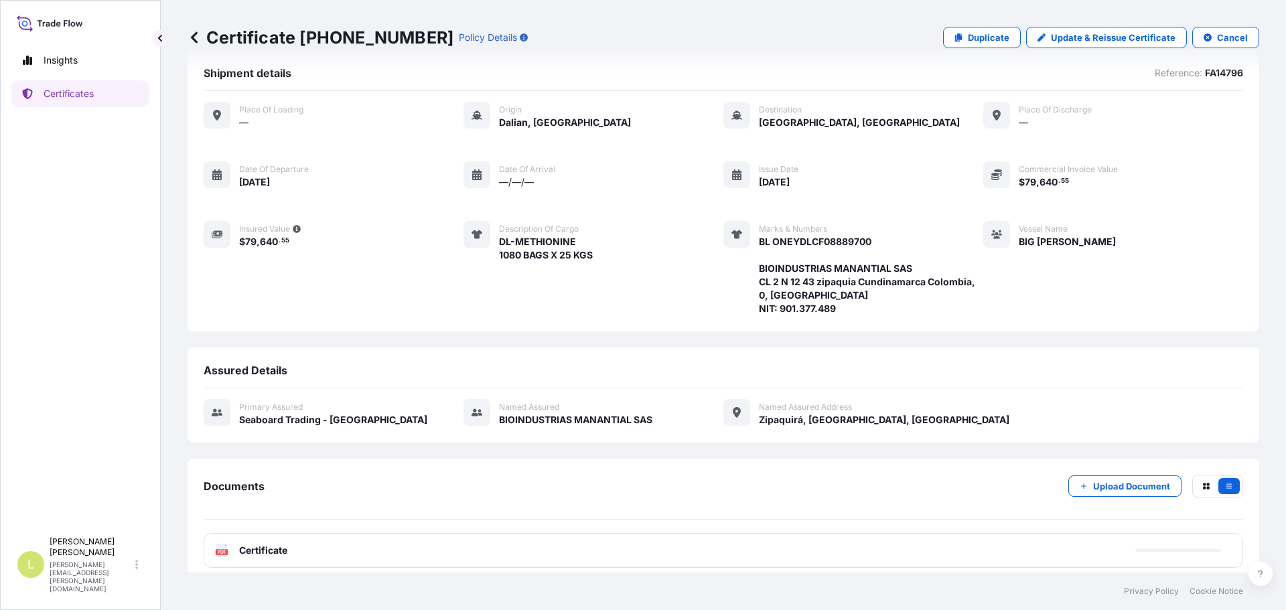
scroll to position [36, 0]
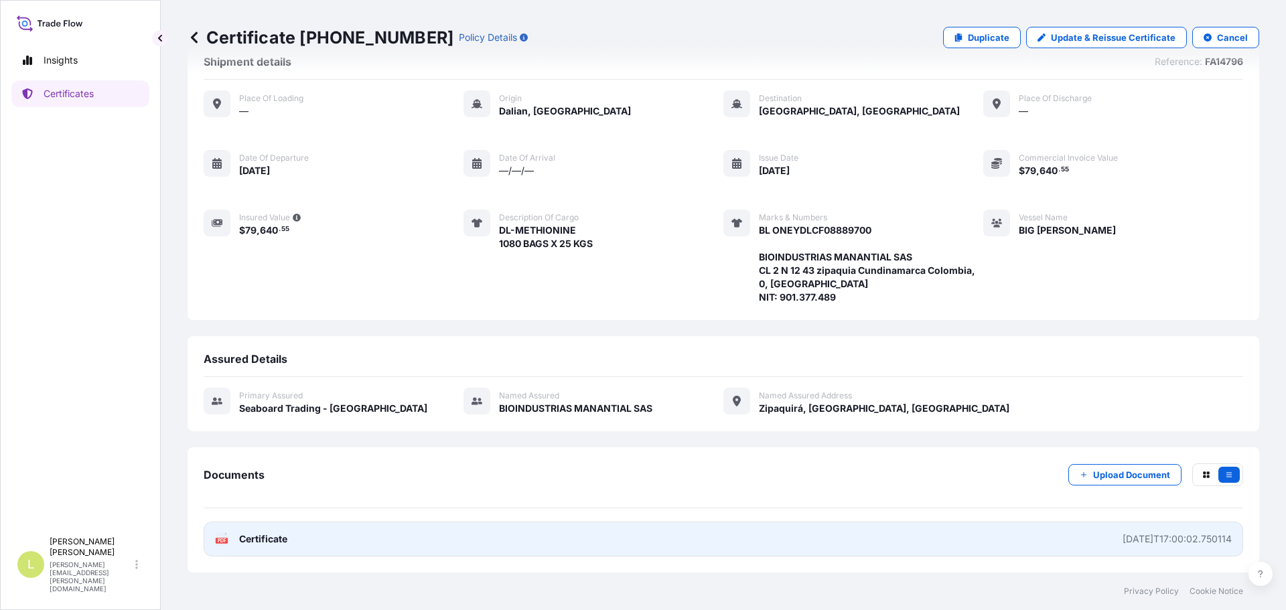
click at [647, 545] on link "PDF Certificate [DATE]T17:00:02.750114" at bounding box center [724, 539] width 1040 height 35
